Goal: Task Accomplishment & Management: Complete application form

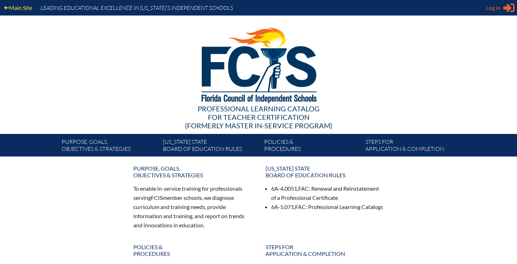
click at [497, 8] on span "Log in" at bounding box center [493, 8] width 14 height 8
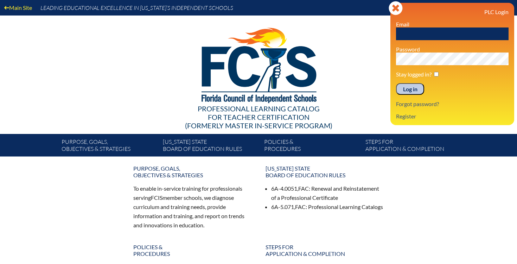
click at [425, 30] on input "text" at bounding box center [452, 33] width 113 height 13
type input "[EMAIL_ADDRESS][DOMAIN_NAME]"
click at [412, 89] on input "Log in" at bounding box center [410, 89] width 28 height 12
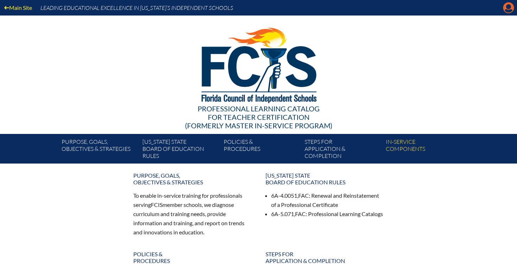
click at [505, 10] on icon "Manage account" at bounding box center [508, 7] width 11 height 11
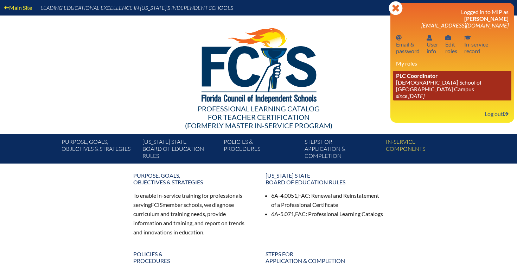
click at [451, 93] on link "PLC Coordinator Episcopal School of Jacksonville - Beaches Campus since 2024 Au…" at bounding box center [453, 86] width 118 height 30
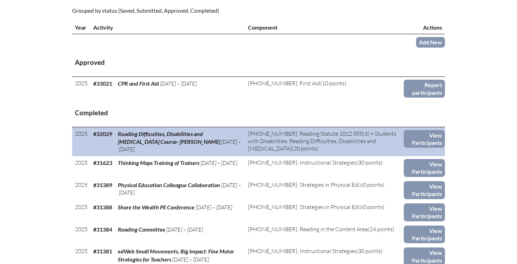
scroll to position [264, 0]
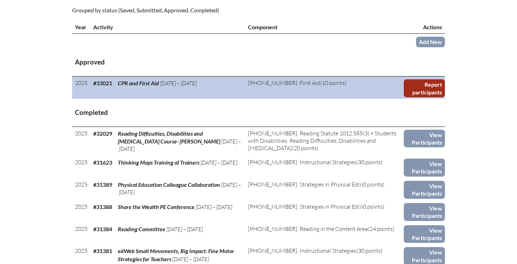
click at [418, 91] on link "Report participants" at bounding box center [424, 88] width 41 height 18
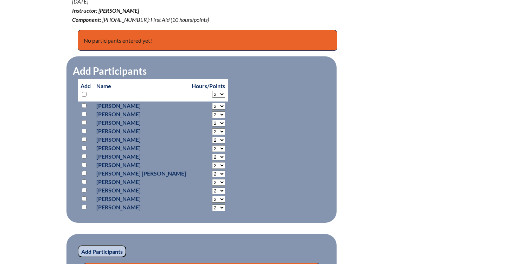
scroll to position [316, 0]
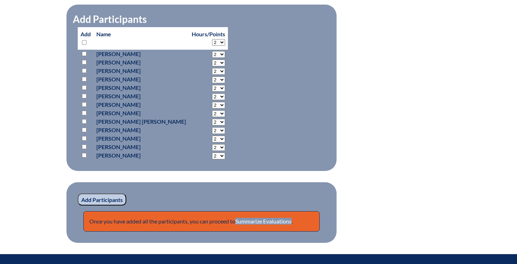
click at [212, 78] on select "2 3 4 5 6 7 8 9 10 0" at bounding box center [218, 79] width 13 height 7
click at [212, 42] on select "2 3 4 5 6 7 8 9 10" at bounding box center [218, 42] width 13 height 7
select select "6"
click at [212, 39] on select "2 3 4 5 6 7 8 9 10" at bounding box center [218, 42] width 13 height 7
select select "6"
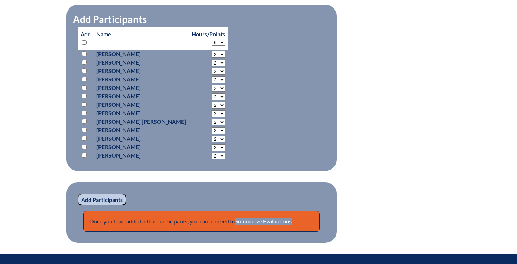
select select "6"
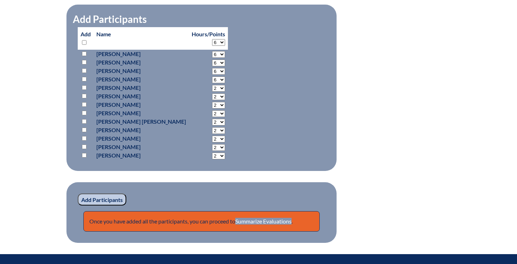
select select "6"
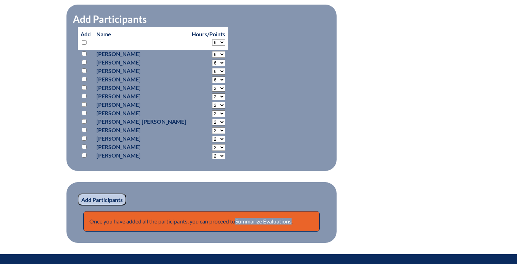
select select "6"
click at [83, 77] on input "checkbox" at bounding box center [84, 79] width 5 height 5
checkbox input "true"
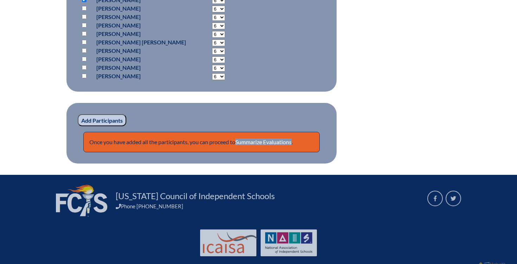
scroll to position [393, 0]
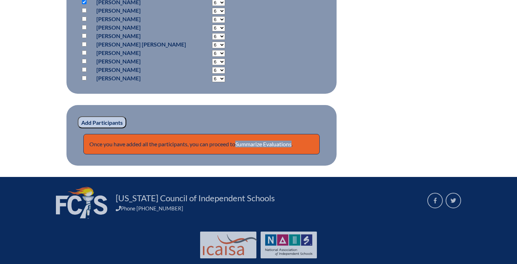
click at [113, 123] on input "Add Participants" at bounding box center [102, 122] width 49 height 12
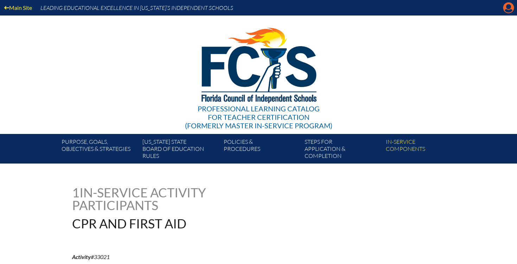
click at [508, 11] on icon "Manage account" at bounding box center [508, 7] width 11 height 11
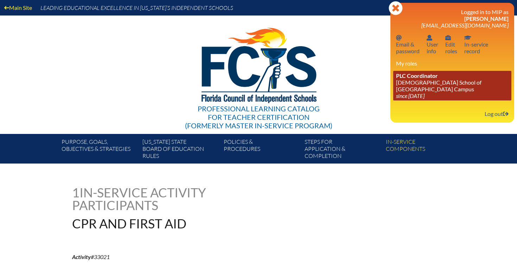
click at [440, 80] on link "PLC Coordinator [DEMOGRAPHIC_DATA] School of [GEOGRAPHIC_DATA] Campus since [DA…" at bounding box center [453, 86] width 118 height 30
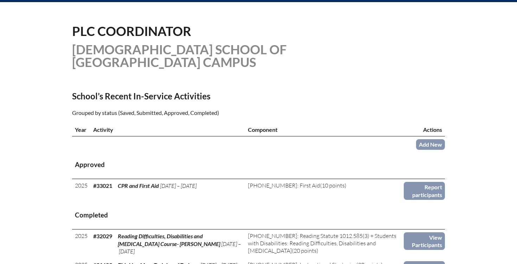
scroll to position [169, 0]
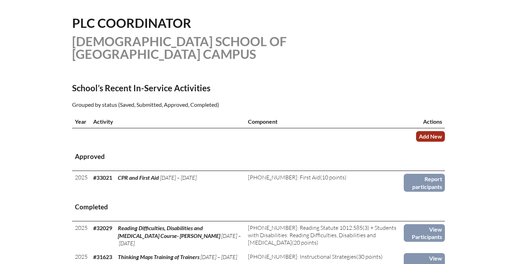
click at [429, 133] on link "Add New" at bounding box center [430, 136] width 29 height 10
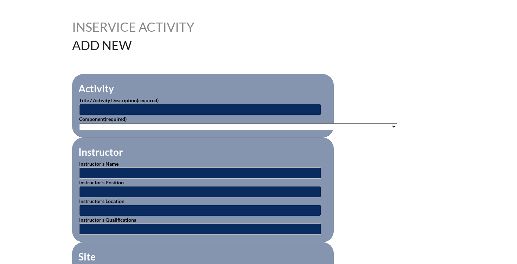
scroll to position [164, 0]
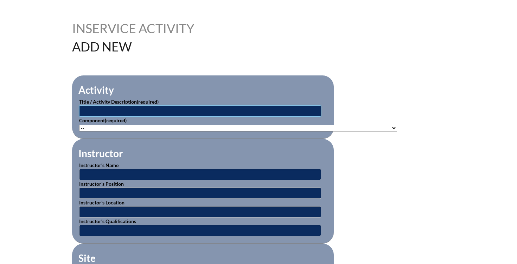
click at [221, 109] on input "text" at bounding box center [200, 110] width 242 height 11
type input "T"
type input "Thinking Maps Training"
click at [138, 126] on select"]"] "-- 1-000-001: Appropriate Art Activities 1-000-002: Concept and Art Process for…" at bounding box center [238, 128] width 318 height 7
select select"]"] "20435"
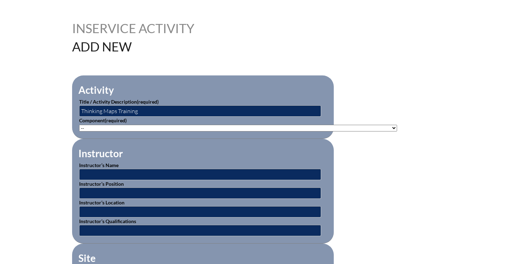
click at [79, 125] on select"]"] "-- 1-000-001: Appropriate Art Activities 1-000-002: Concept and Art Process for…" at bounding box center [238, 128] width 318 height 7
click at [153, 172] on input "text" at bounding box center [200, 174] width 242 height 11
type input "Kari DeFilippo, Jody Tomaszewski, Trish Shilling"
click at [163, 191] on input "text" at bounding box center [200, 192] width 242 height 11
type input "A"
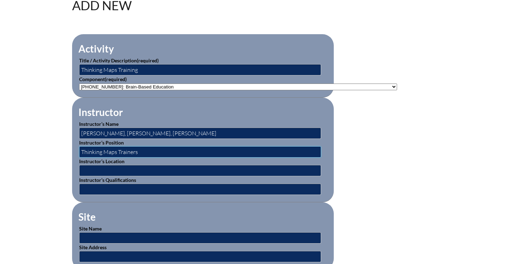
scroll to position [212, 0]
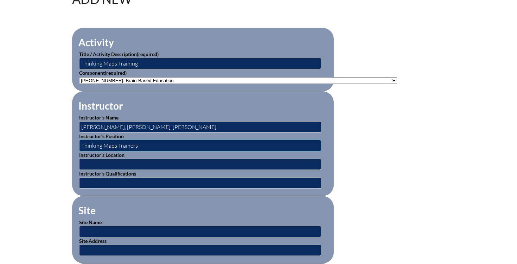
type input "Thinking Maps Trainers"
click at [141, 161] on input "text" at bounding box center [200, 163] width 242 height 11
type input "ESJ"
click at [123, 185] on input "text" at bounding box center [200, 182] width 242 height 11
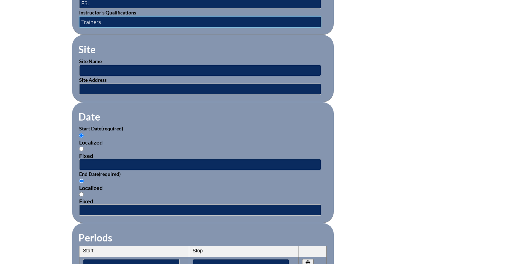
scroll to position [402, 0]
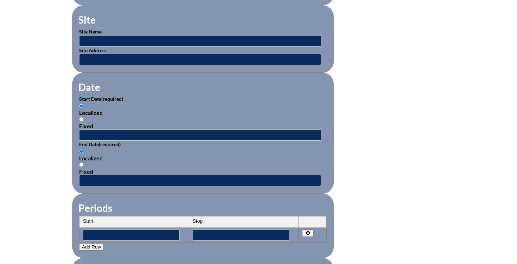
type input "Trainers"
click at [119, 127] on div "Fixed" at bounding box center [203, 125] width 248 height 7
click at [84, 121] on input "Fixed" at bounding box center [81, 119] width 5 height 5
radio input "true"
click at [82, 104] on input "Localized" at bounding box center [81, 105] width 5 height 5
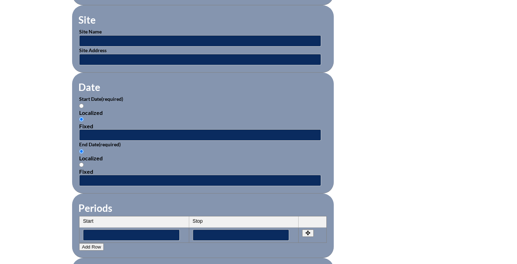
radio input "true"
click at [83, 136] on input "text" at bounding box center [200, 134] width 242 height 11
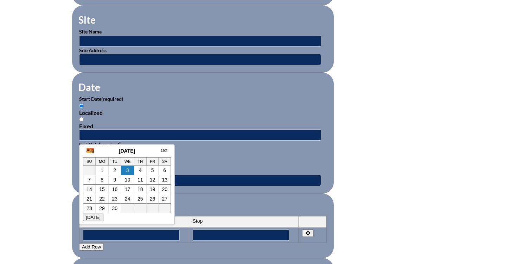
click at [87, 150] on link "Aug" at bounding box center [90, 150] width 7 height 5
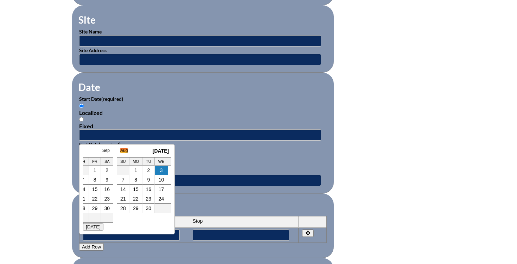
scroll to position [0, 7]
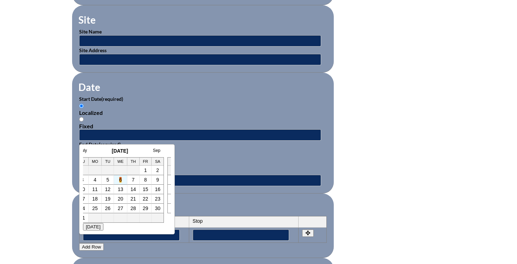
click at [120, 181] on link "6" at bounding box center [120, 180] width 3 height 6
type input "2025-08-06 12:19 PM"
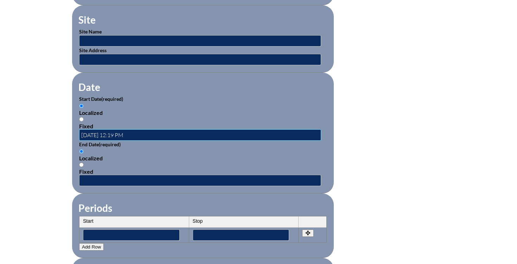
scroll to position [0, 0]
click at [89, 181] on input "text" at bounding box center [200, 180] width 242 height 11
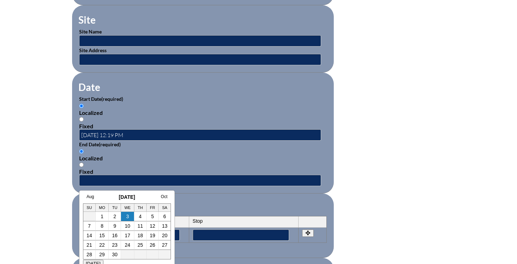
click at [94, 163] on div "Localized Fixed" at bounding box center [203, 161] width 248 height 27
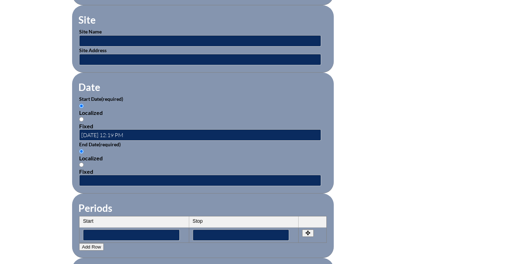
click at [82, 119] on input "Fixed" at bounding box center [81, 119] width 5 height 5
radio input "true"
click at [82, 102] on label "Localized" at bounding box center [203, 108] width 248 height 13
click at [82, 103] on input "Localized" at bounding box center [81, 105] width 5 height 5
radio input "true"
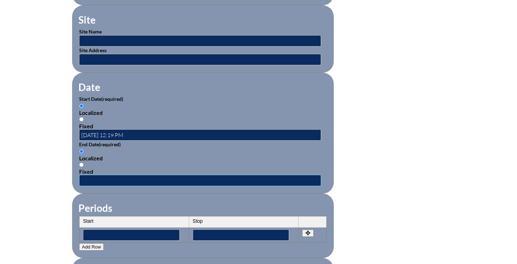
click at [92, 177] on input "text" at bounding box center [200, 180] width 242 height 11
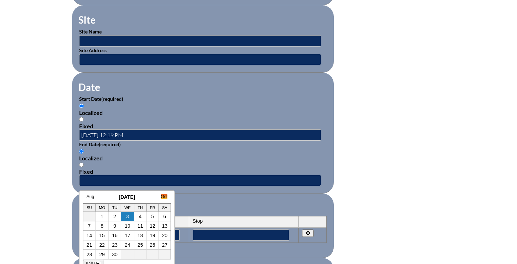
click at [164, 196] on link "Oct" at bounding box center [164, 196] width 7 height 5
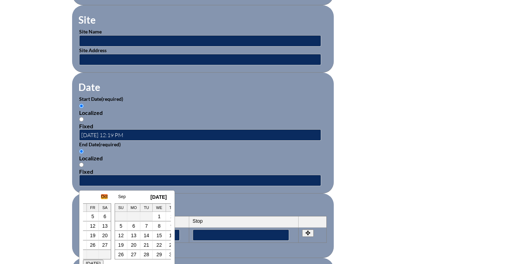
scroll to position [0, 92]
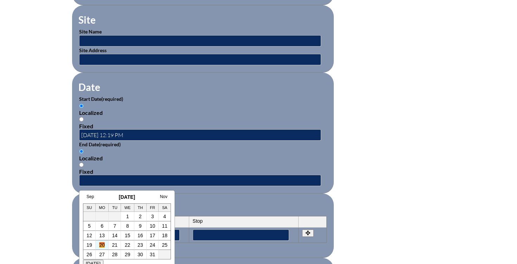
click at [100, 242] on link "20" at bounding box center [102, 245] width 6 height 6
type input "2025-10-20 12:19 PM"
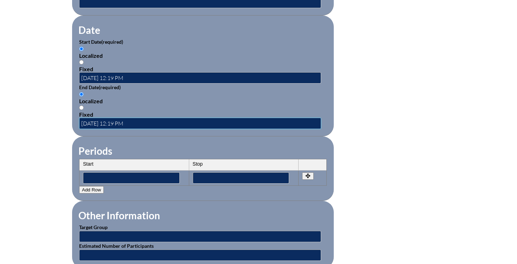
scroll to position [472, 0]
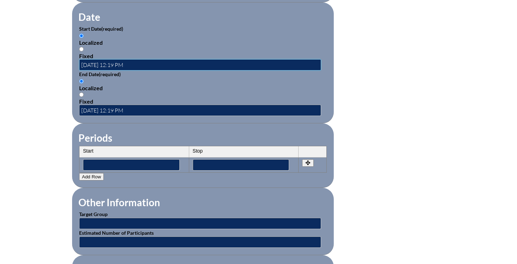
click at [120, 66] on input "2025-08-06 12:19 PM" at bounding box center [200, 64] width 242 height 11
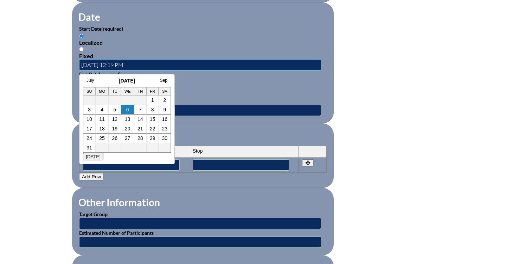
click at [118, 64] on input "2025-08-06 12:19 PM" at bounding box center [200, 64] width 242 height 11
click at [127, 63] on input "2025-08-06 11:19 PM" at bounding box center [200, 64] width 242 height 11
type input "2025-08-06 11:40PM"
click at [187, 71] on p "End Date (required)" at bounding box center [203, 73] width 248 height 7
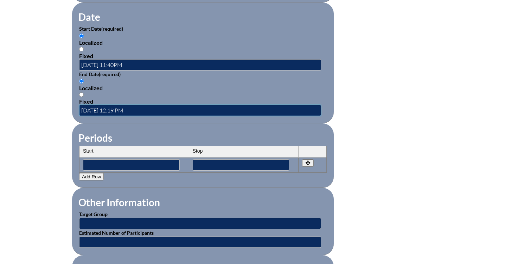
click at [126, 111] on input "2025-10-20 12:19 PM" at bounding box center [200, 110] width 242 height 11
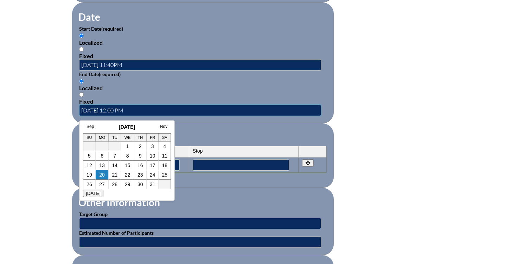
type input "2025-10-20 12:00 PM"
click at [195, 123] on fieldset "Periods Start Stop No rows created Add new row Start Stop Start Stop" at bounding box center [203, 155] width 262 height 64
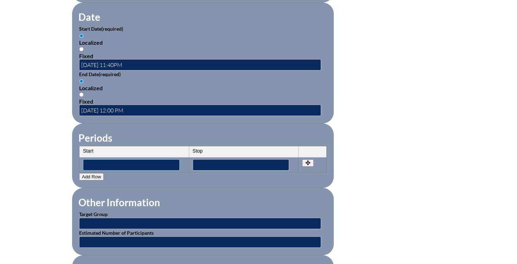
click at [112, 164] on input"] "text" at bounding box center [131, 164] width 97 height 11
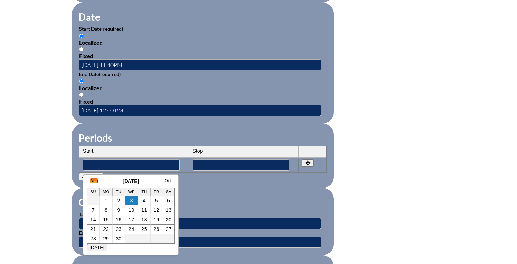
click at [93, 181] on link "Aug" at bounding box center [93, 180] width 7 height 5
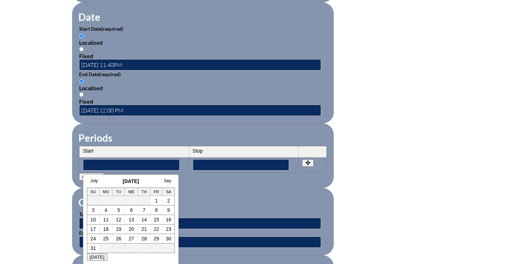
scroll to position [0, 7]
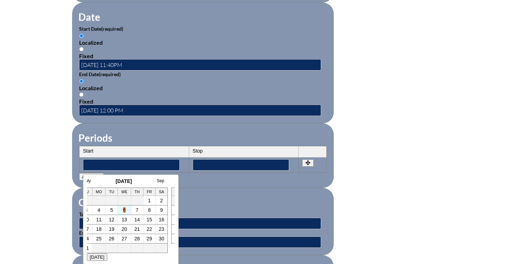
click at [125, 211] on link "6" at bounding box center [124, 210] width 3 height 6
type input"] "2025-08-06 12:21 PM"
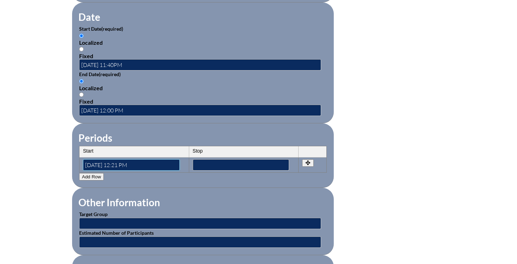
scroll to position [0, 0]
click at [249, 165] on input"] "text" at bounding box center [241, 164] width 97 height 11
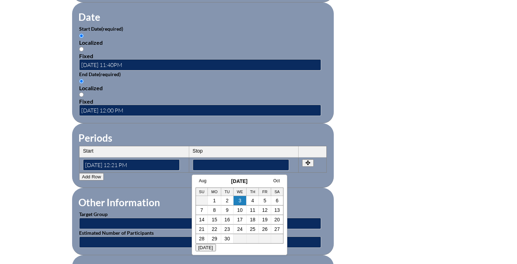
click at [202, 183] on h3 "September 2025" at bounding box center [240, 181] width 88 height 6
click at [201, 181] on link "Aug" at bounding box center [202, 180] width 7 height 5
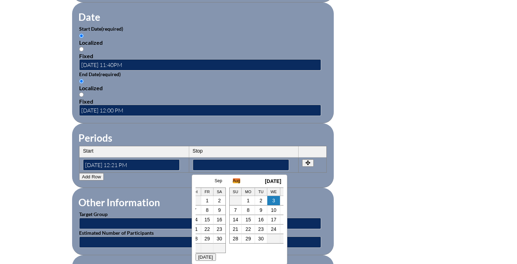
scroll to position [0, 7]
click at [234, 210] on link "6" at bounding box center [233, 210] width 3 height 6
type input"] "2025-08-06 12:21 PM"
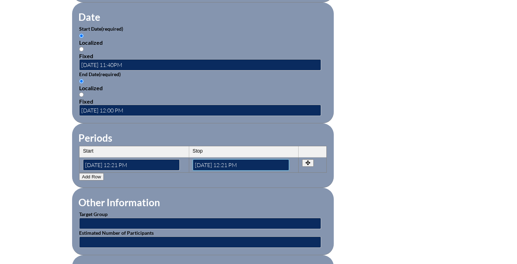
scroll to position [0, 0]
click at [122, 164] on input"] "2025-08-06 12:21 PM" at bounding box center [131, 164] width 97 height 11
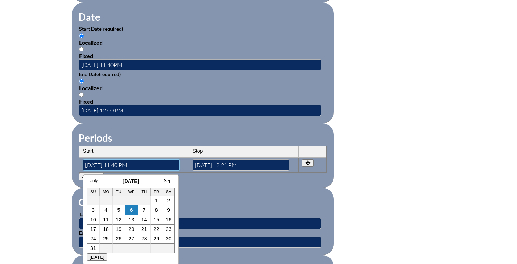
click at [140, 164] on input"] "2025-08-06 11:40 PM" at bounding box center [131, 164] width 97 height 11
type input"] "2025-08-06 11:40 AM"
click at [137, 65] on input "2025-08-06 11:40PM" at bounding box center [200, 64] width 242 height 11
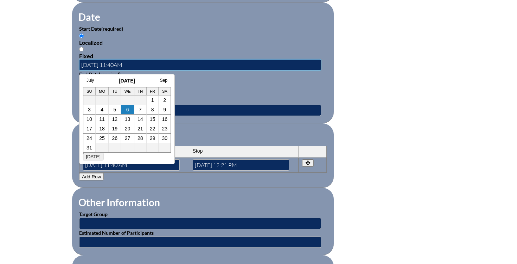
type input "2025-08-06 11:40AM"
click at [207, 130] on fieldset "Periods Start Stop No rows created Add new row Start Stop Start 2025-08-06 11:4…" at bounding box center [203, 155] width 262 height 64
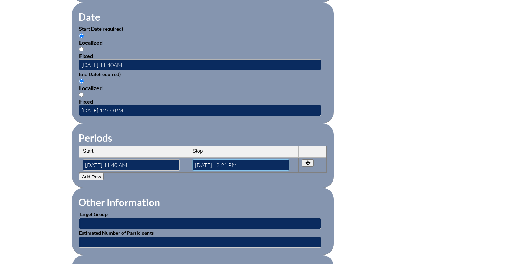
click at [230, 163] on input"] "2025-08-06 12:21 PM" at bounding box center [241, 164] width 97 height 11
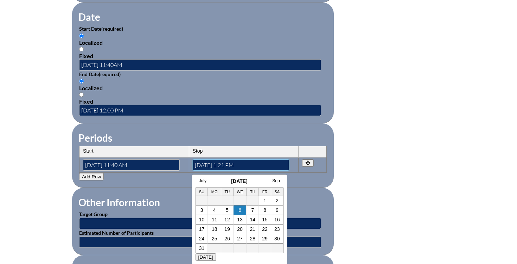
click at [236, 164] on input"] "2025-08-06 1:21 PM" at bounding box center [241, 164] width 97 height 11
type input"] "2025-08-06 1:45 PM"
click at [98, 177] on button "Add Row" at bounding box center [91, 176] width 25 height 7
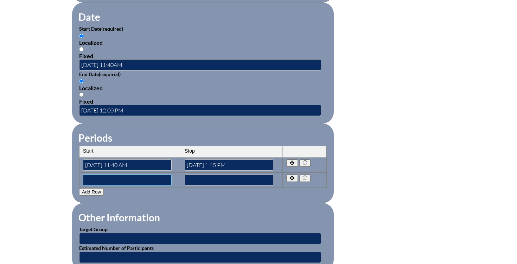
click at [112, 180] on input"] "text" at bounding box center [127, 179] width 89 height 11
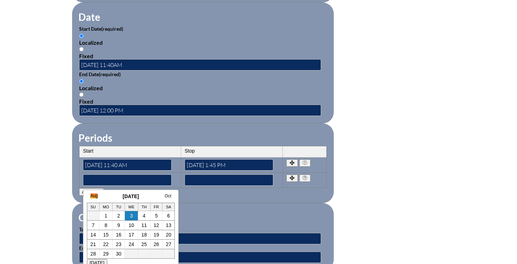
click at [95, 197] on link "Aug" at bounding box center [93, 195] width 7 height 5
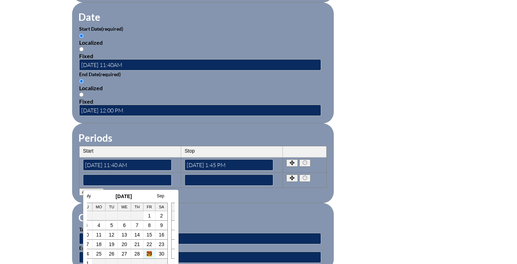
click at [150, 252] on link "29" at bounding box center [150, 254] width 6 height 6
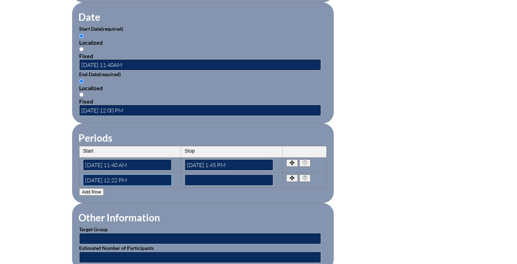
scroll to position [0, 0]
click at [122, 179] on input"] "2025-08-29 12:22 PM" at bounding box center [127, 179] width 89 height 11
click at [126, 180] on input"] "2025-08-29 1:22 PM" at bounding box center [127, 179] width 89 height 11
type input"] "2025-08-29 1:00 PM"
click at [198, 180] on input"] "text" at bounding box center [229, 179] width 89 height 11
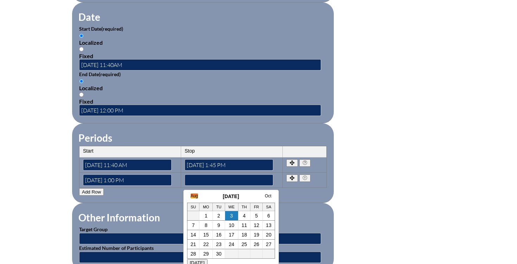
click at [194, 193] on link "Aug" at bounding box center [194, 195] width 7 height 5
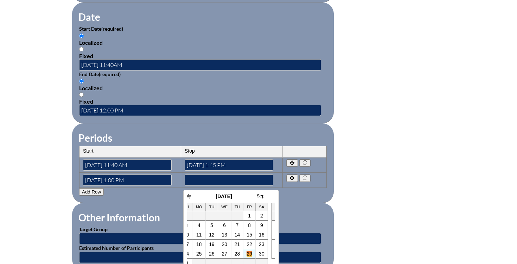
click at [250, 254] on link "29" at bounding box center [250, 254] width 6 height 6
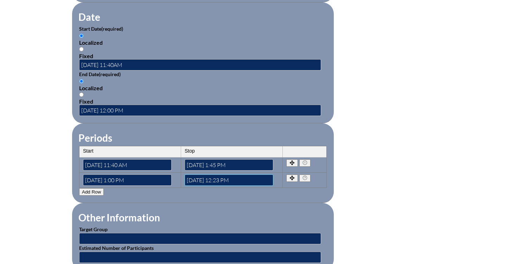
scroll to position [0, 0]
click at [222, 179] on input"] "2025-08-29 12:23 PM" at bounding box center [229, 179] width 89 height 11
click at [228, 180] on input"] "2025-08-29 3:23 PM" at bounding box center [229, 179] width 89 height 11
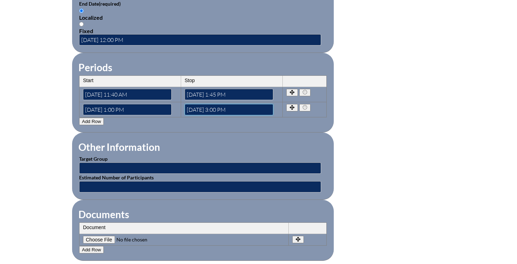
type input"] "2025-08-29 3:00 PM"
click at [95, 121] on button "Add Row" at bounding box center [91, 121] width 25 height 7
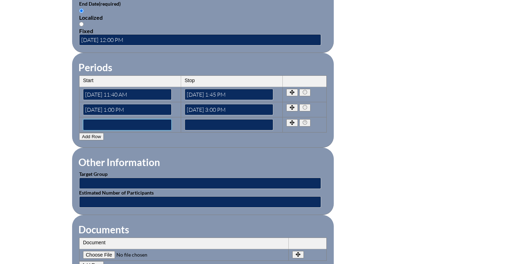
click at [103, 124] on input"] "text" at bounding box center [127, 124] width 89 height 11
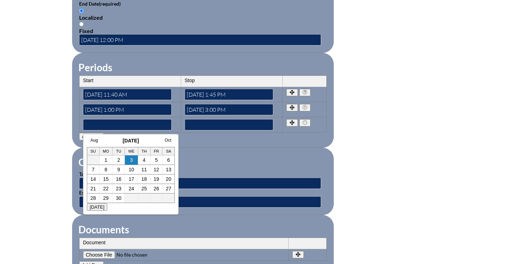
click at [212, 150] on fieldset "Other Information Target Group Estimated Number of Participants" at bounding box center [203, 180] width 262 height 67
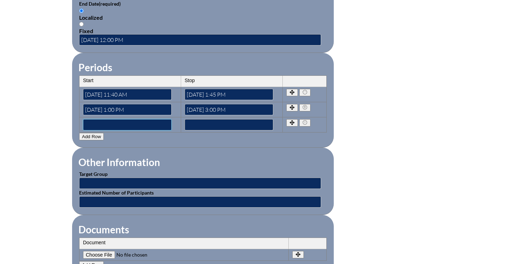
click at [112, 122] on input"] "text" at bounding box center [127, 124] width 89 height 11
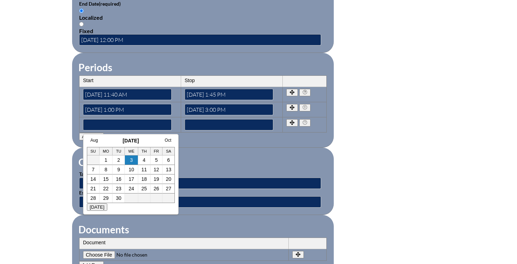
click at [105, 141] on h3 "September 2025" at bounding box center [131, 141] width 88 height 6
click at [168, 139] on link "Oct" at bounding box center [168, 140] width 7 height 5
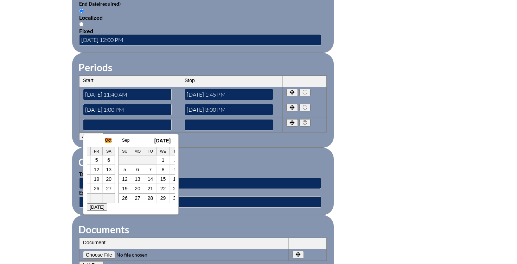
scroll to position [0, 92]
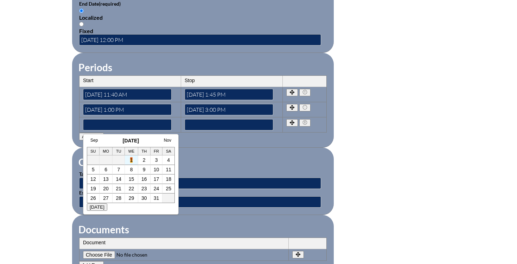
click at [132, 157] on link "1" at bounding box center [131, 160] width 3 height 6
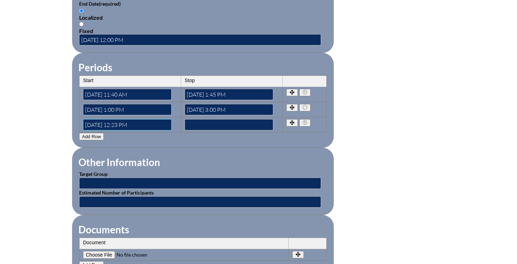
click at [121, 123] on input"] "2025-10-01 12:23 PM" at bounding box center [127, 124] width 89 height 11
type input"] "2025-10-01 3:30 PM"
click at [212, 121] on input"] "text" at bounding box center [229, 124] width 89 height 11
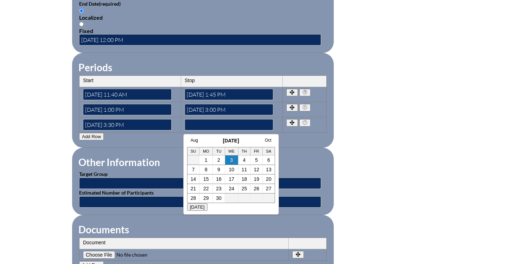
click at [209, 139] on h3 "September 2025" at bounding box center [231, 141] width 88 height 6
click at [268, 141] on link "Oct" at bounding box center [268, 140] width 7 height 5
click at [232, 162] on link "1" at bounding box center [231, 160] width 3 height 6
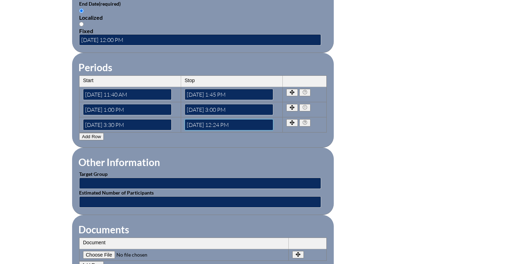
click at [229, 124] on input"] "2025-10-01 12:24 PM" at bounding box center [229, 124] width 89 height 11
type input"] "2025-10-01 4:30 PM"
click at [100, 134] on button "Add Row" at bounding box center [91, 136] width 25 height 7
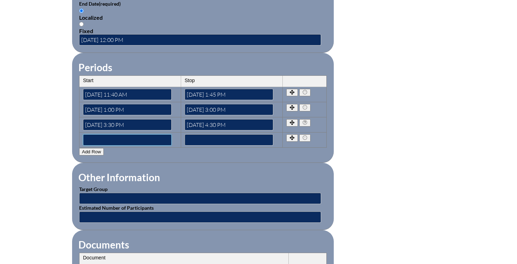
click at [107, 142] on input"] "text" at bounding box center [127, 139] width 89 height 11
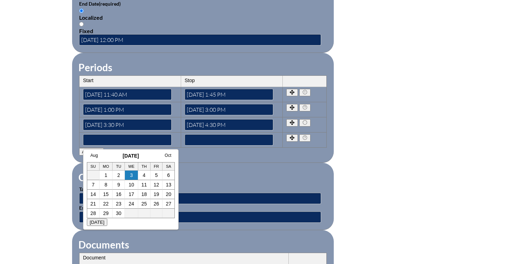
click at [226, 171] on fieldset "Other Information Target Group Estimated Number of Participants" at bounding box center [203, 196] width 262 height 67
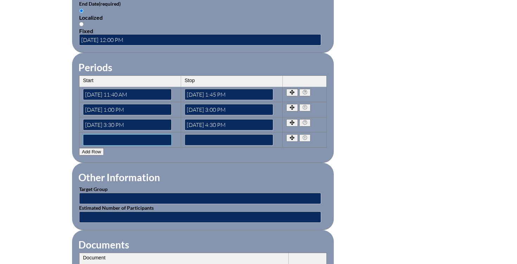
click at [118, 141] on input"] "text" at bounding box center [127, 139] width 89 height 11
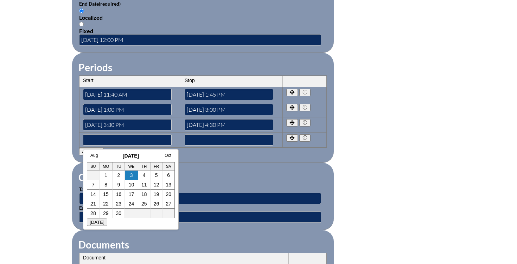
click at [110, 156] on h3 "September 2025" at bounding box center [131, 156] width 88 height 6
click at [168, 156] on link "Oct" at bounding box center [168, 155] width 7 height 5
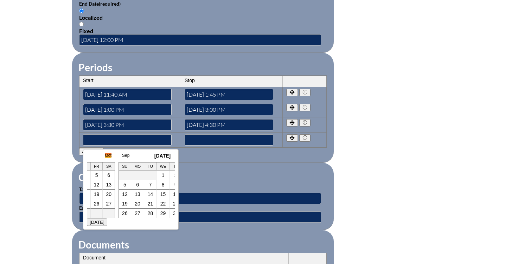
scroll to position [0, 92]
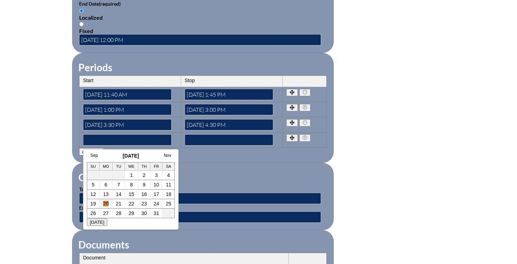
click at [105, 201] on link "20" at bounding box center [106, 204] width 6 height 6
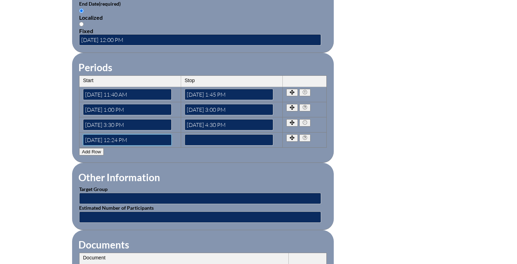
click at [122, 139] on input"] "2025-10-20 12:24 PM" at bounding box center [127, 139] width 89 height 11
click at [145, 139] on input"] "2025-10-20 9:00 PM" at bounding box center [127, 139] width 89 height 11
type input"] "2025-10-20 9:00 AM"
click at [205, 137] on input"] "text" at bounding box center [229, 139] width 89 height 11
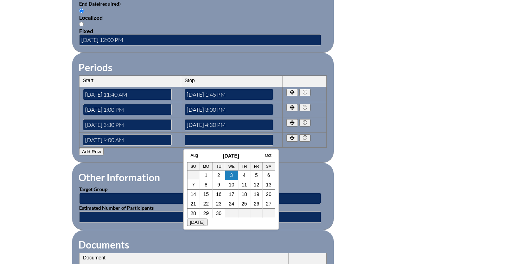
click at [206, 153] on h3 "September 2025" at bounding box center [231, 156] width 88 height 6
click at [269, 154] on link "Oct" at bounding box center [268, 155] width 7 height 5
click at [205, 205] on link "20" at bounding box center [206, 204] width 6 height 6
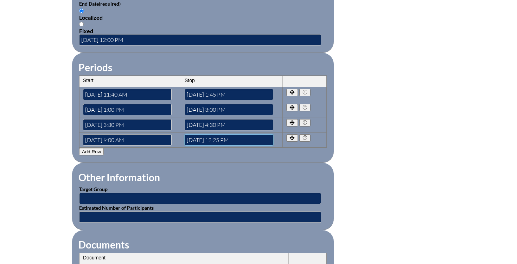
click at [230, 139] on input"] "2025-10-20 12:25 PM" at bounding box center [229, 139] width 89 height 11
type input"] "2025-10-20 12:00 PM"
click at [175, 163] on fieldset "Other Information Target Group Estimated Number of Participants" at bounding box center [203, 196] width 262 height 67
click at [143, 198] on input "text" at bounding box center [200, 198] width 242 height 11
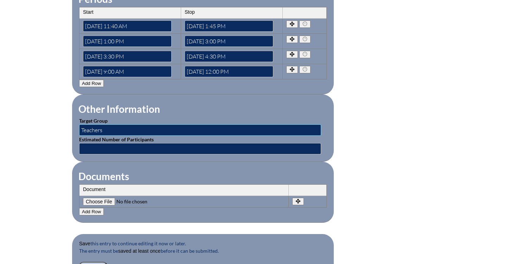
scroll to position [611, 0]
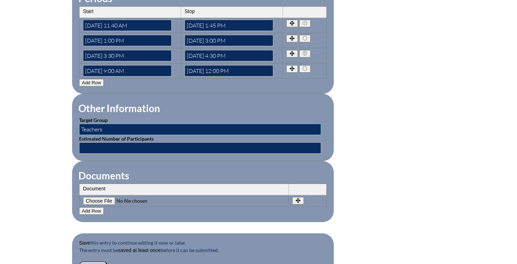
type input "Teachers"
click at [154, 147] on input "text" at bounding box center [200, 147] width 242 height 11
type input "16"
click at [177, 168] on fieldset "Documents Document No rows created Add new row Document Remove File Undo Remove…" at bounding box center [203, 191] width 262 height 61
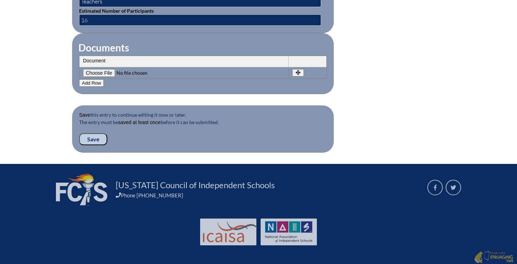
scroll to position [740, 0]
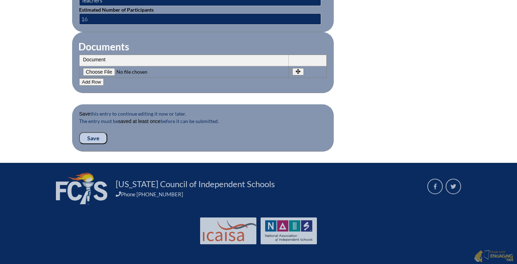
click at [101, 136] on input "Save" at bounding box center [93, 138] width 28 height 12
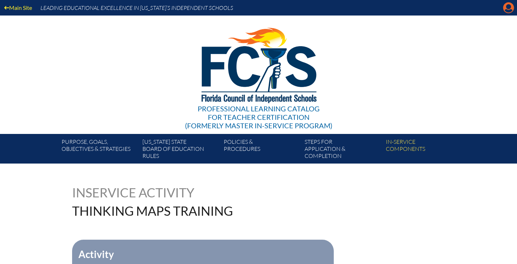
click at [511, 9] on icon at bounding box center [509, 7] width 11 height 11
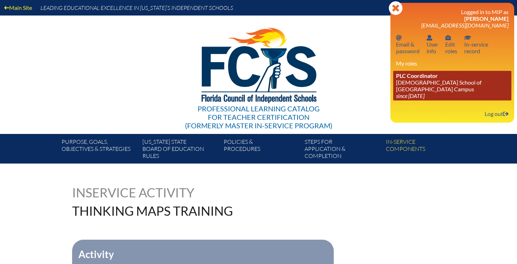
click at [414, 99] on icon "since [DATE]" at bounding box center [410, 95] width 29 height 7
